Goal: Information Seeking & Learning: Find contact information

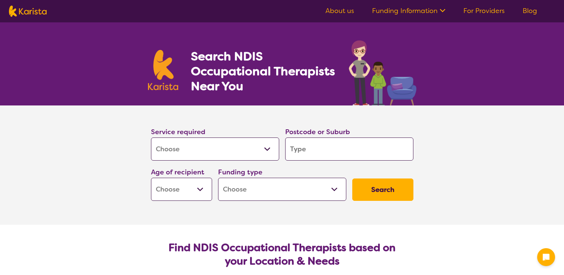
select select "[MEDICAL_DATA]"
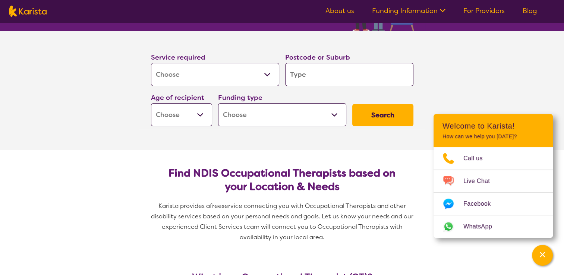
click at [204, 107] on select "Early Childhood - 0 to 9 Child - 10 to 11 Adolescent - 12 to 17 Adult - 18 to 6…" at bounding box center [181, 114] width 61 height 23
select select "AS"
click at [151, 103] on select "Early Childhood - 0 to 9 Child - 10 to 11 Adolescent - 12 to 17 Adult - 18 to 6…" at bounding box center [181, 114] width 61 height 23
select select "AS"
click at [273, 119] on select "Home Care Package (HCP) National Disability Insurance Scheme (NDIS) I don't know" at bounding box center [282, 114] width 128 height 23
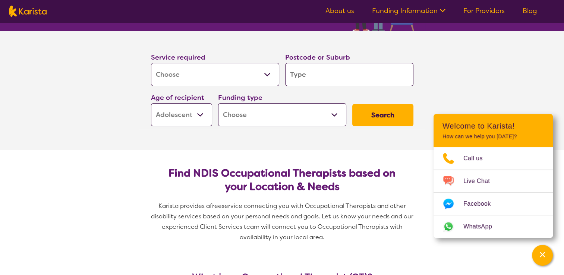
select select "NDIS"
click at [218, 103] on select "Home Care Package (HCP) National Disability Insurance Scheme (NDIS) I don't know" at bounding box center [282, 114] width 128 height 23
select select "NDIS"
click at [301, 71] on input "search" at bounding box center [349, 74] width 128 height 23
click at [373, 71] on input "search" at bounding box center [349, 74] width 128 height 23
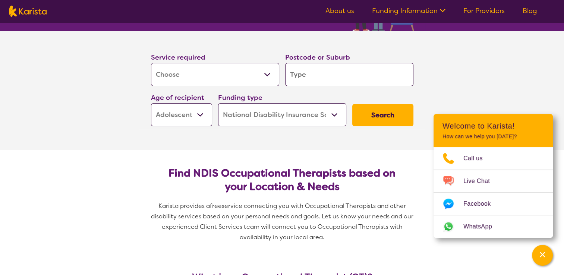
type input "3"
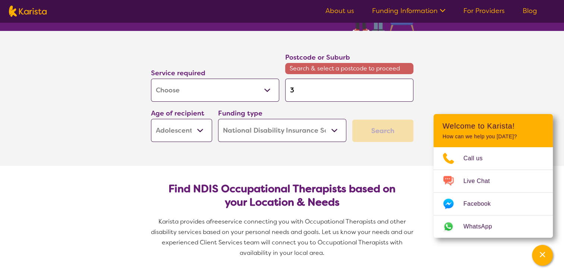
type input "34"
type input "346"
type input "3465"
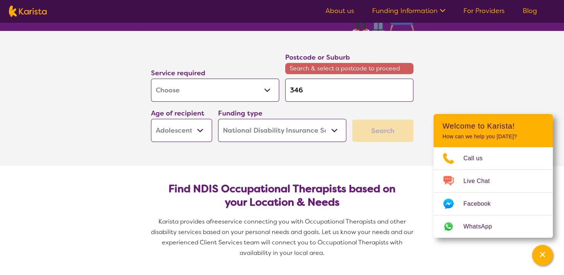
type input "3465"
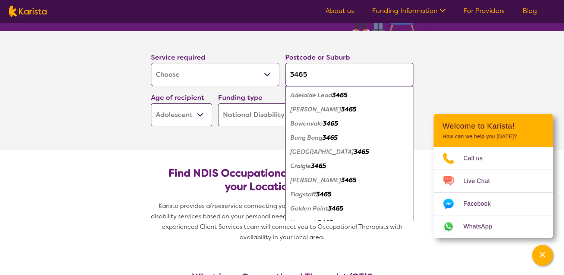
type input "346"
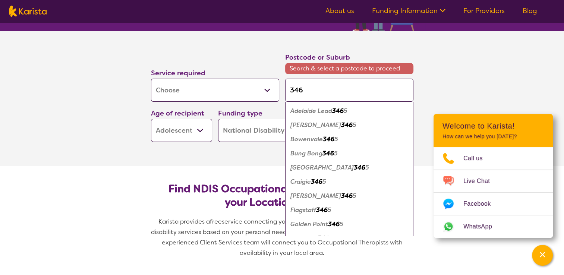
type input "34"
type input "3"
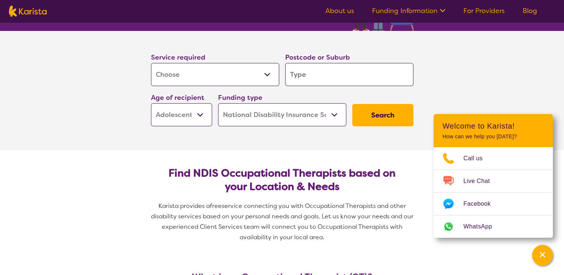
type input "m"
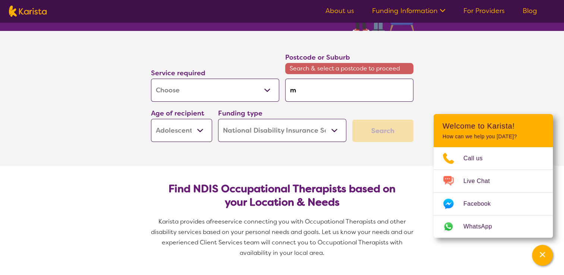
type input "ma"
type input "mar"
type input "[PERSON_NAME]"
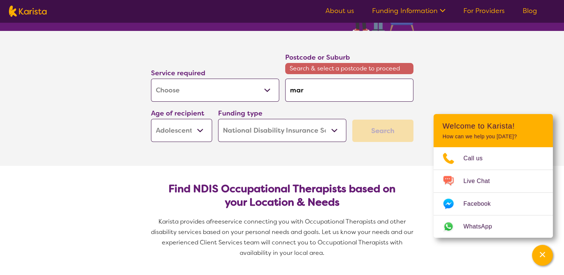
type input "[PERSON_NAME]"
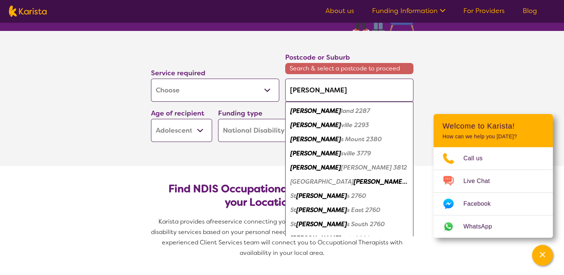
type input "maryb"
type input "marybo"
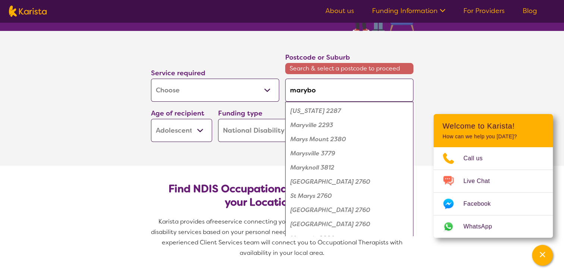
type input "marybor"
type input "maryboro"
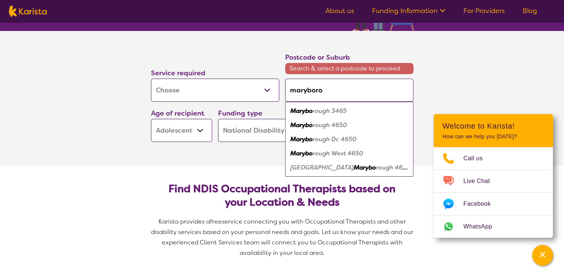
type input "maryborou"
type input "maryboroug"
type input "maryborough"
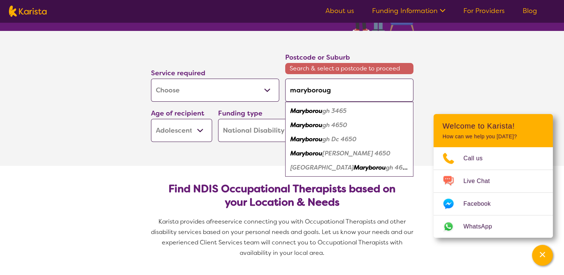
type input "maryborough"
click at [365, 110] on div "Maryborough 3465" at bounding box center [349, 111] width 121 height 14
type input "3465"
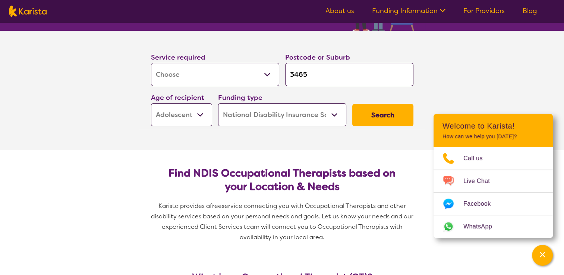
click at [373, 119] on button "Search" at bounding box center [383, 115] width 61 height 22
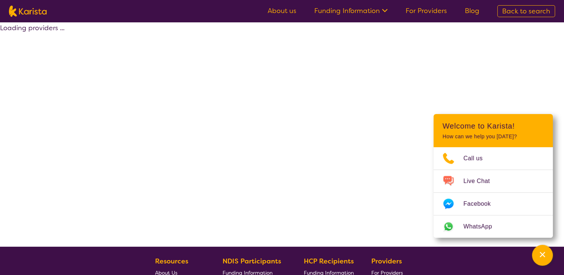
select select "by_score"
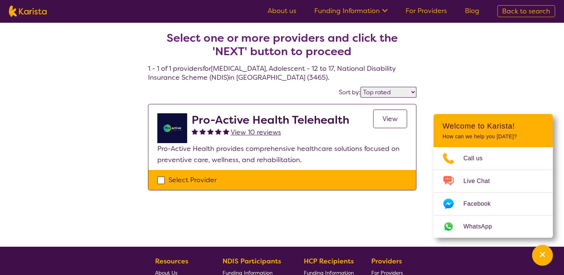
click at [300, 122] on h2 "Pro-Active Health Telehealth" at bounding box center [271, 119] width 158 height 13
